Goal: Task Accomplishment & Management: Manage account settings

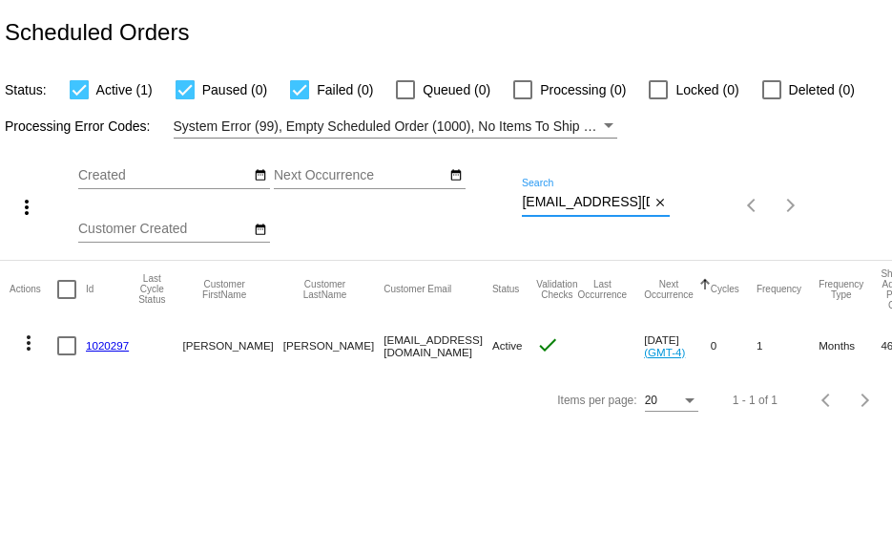
scroll to position [0, 15]
drag, startPoint x: 522, startPoint y: 202, endPoint x: 714, endPoint y: 220, distance: 192.7
click at [714, 220] on div "more_vert Sep Jan Feb Mar [DATE]" at bounding box center [446, 198] width 892 height 121
paste input "tcmintern8"
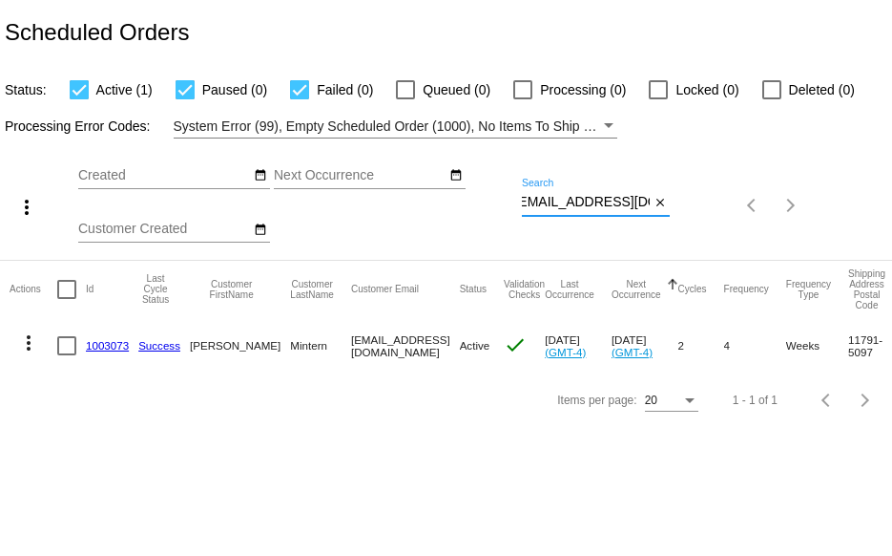
type input "[EMAIL_ADDRESS][DOMAIN_NAME]"
click at [105, 339] on link "1003073" at bounding box center [107, 345] width 43 height 12
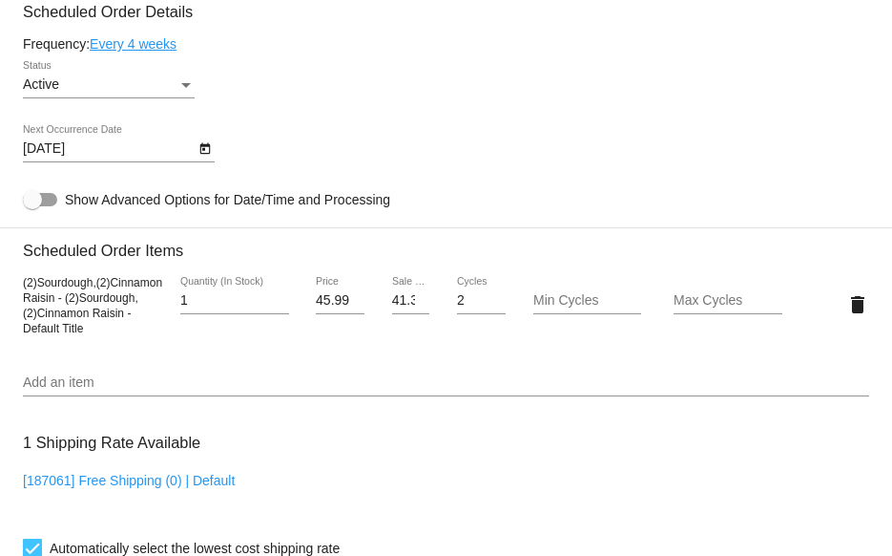
scroll to position [1145, 0]
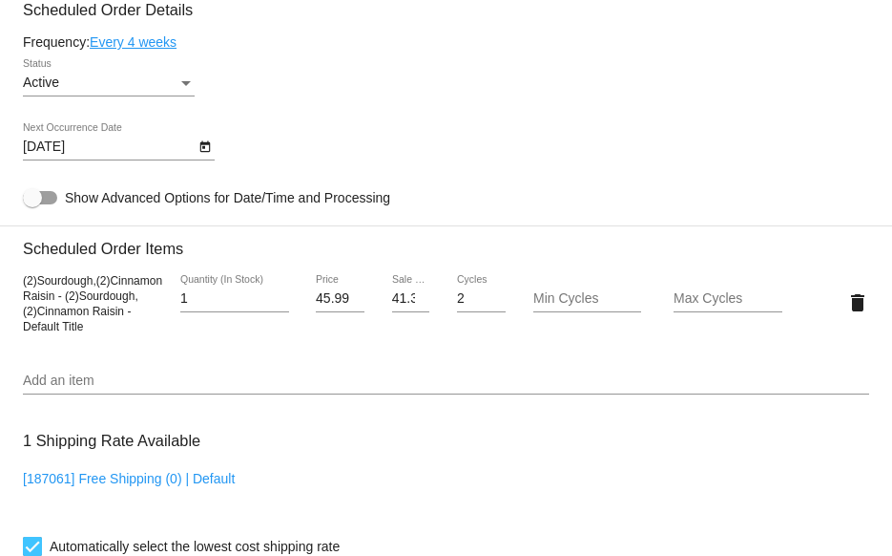
click at [49, 388] on input "Add an item" at bounding box center [446, 380] width 847 height 15
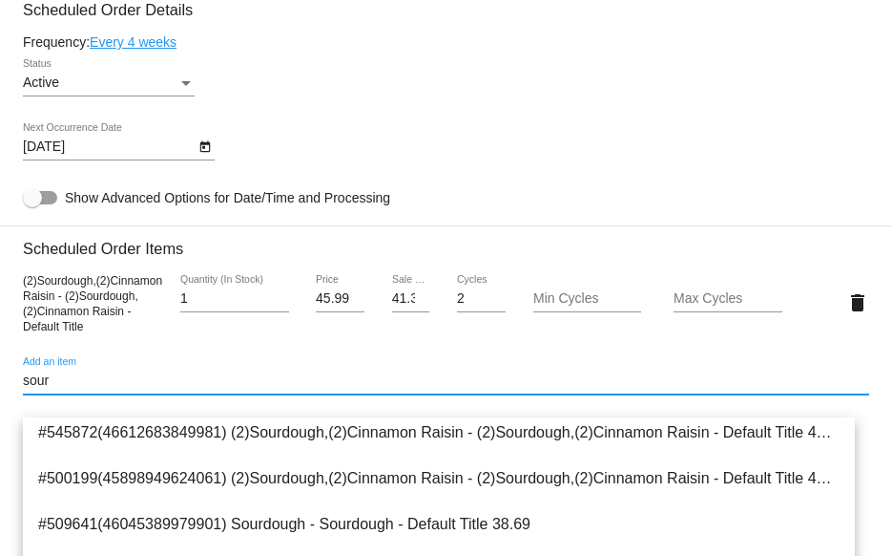
scroll to position [214, 0]
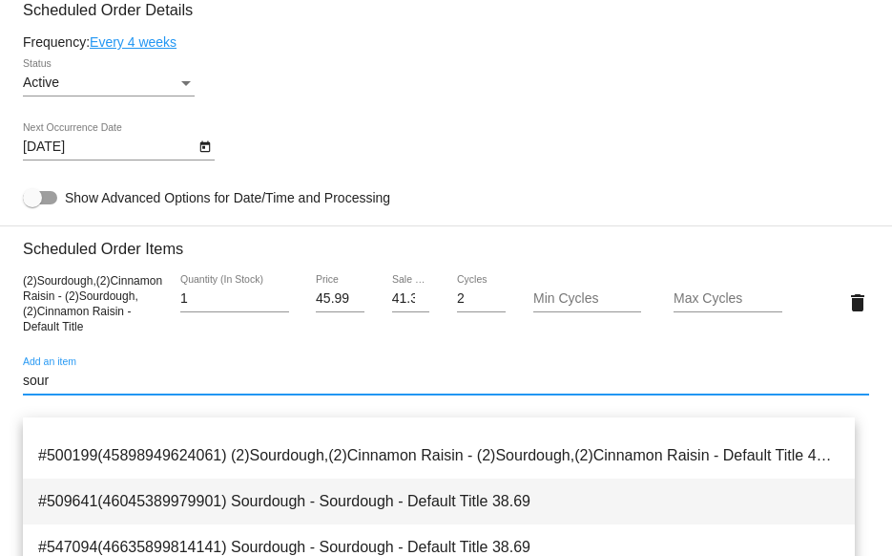
type input "sour"
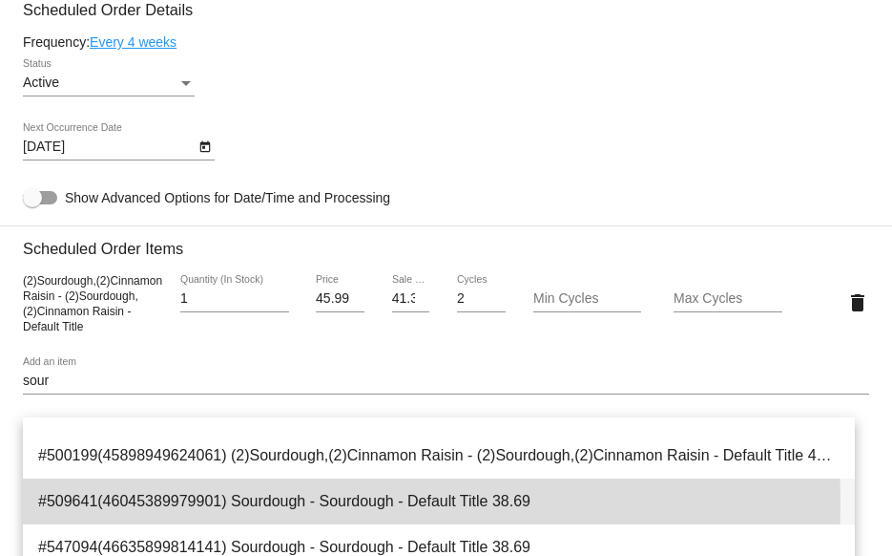
click at [255, 502] on span "#509641(46045389979901) Sourdough - Sourdough - Default Title 38.69" at bounding box center [439, 501] width 802 height 46
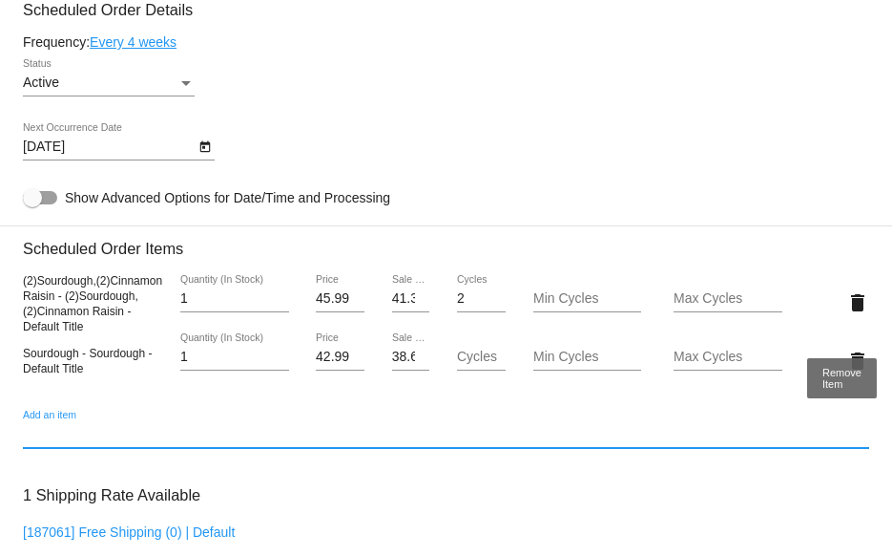
click at [847, 314] on mat-icon "delete" at bounding box center [858, 302] width 23 height 23
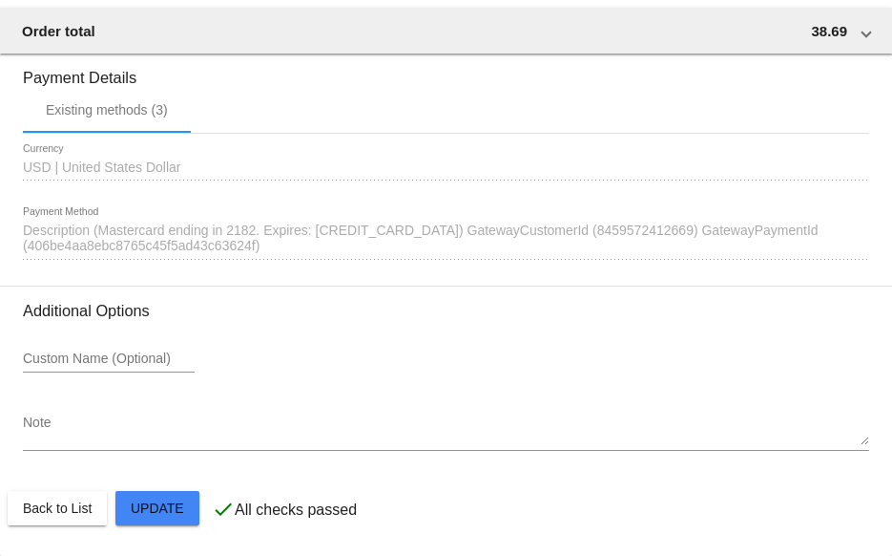
scroll to position [1818, 0]
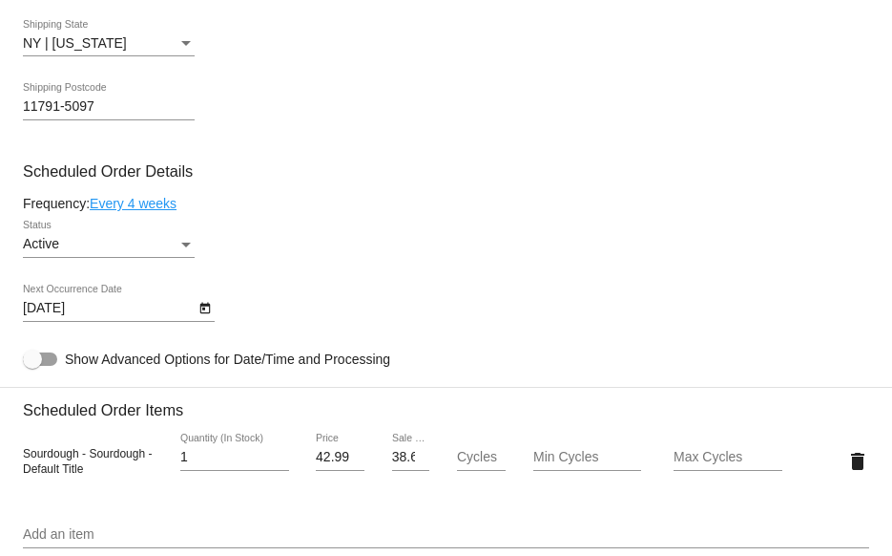
scroll to position [959, 0]
